Goal: Complete application form

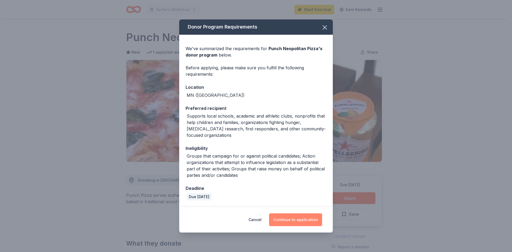
click at [306, 219] on button "Continue to application" at bounding box center [295, 220] width 53 height 13
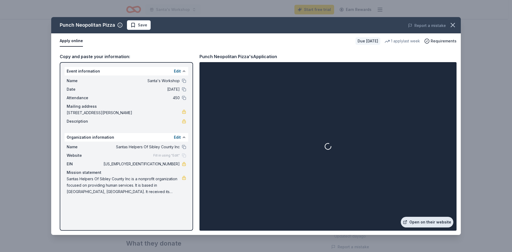
click at [430, 220] on link "Open on their website" at bounding box center [427, 222] width 53 height 11
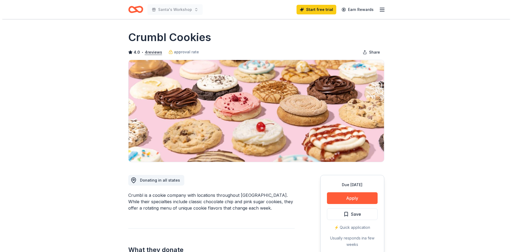
scroll to position [27, 0]
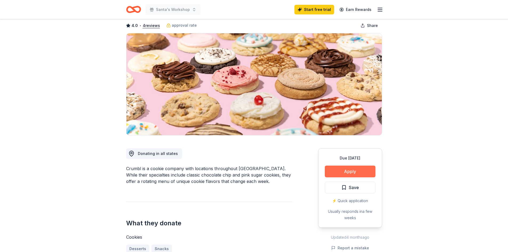
click at [352, 170] on button "Apply" at bounding box center [350, 172] width 51 height 12
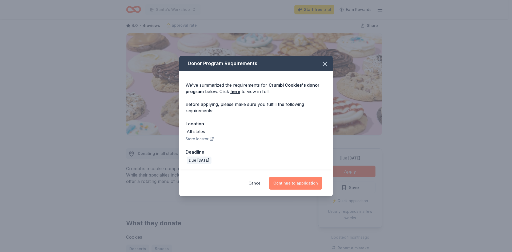
click at [294, 181] on button "Continue to application" at bounding box center [295, 183] width 53 height 13
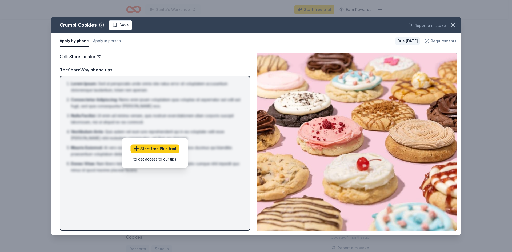
click at [435, 40] on span "Requirements" at bounding box center [444, 41] width 26 height 6
click at [80, 42] on button "Apply by phone" at bounding box center [74, 40] width 29 height 11
click at [80, 41] on button "Apply by phone" at bounding box center [74, 40] width 29 height 11
click at [83, 57] on link "Store locator" at bounding box center [84, 56] width 31 height 7
click at [104, 40] on button "Apply in person" at bounding box center [107, 40] width 28 height 11
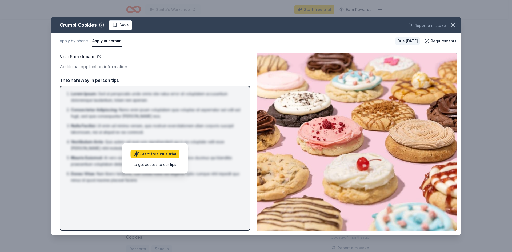
click at [104, 41] on button "Apply in person" at bounding box center [106, 40] width 29 height 11
click at [104, 42] on button "Apply in person" at bounding box center [106, 40] width 29 height 11
